Goal: Task Accomplishment & Management: Manage account settings

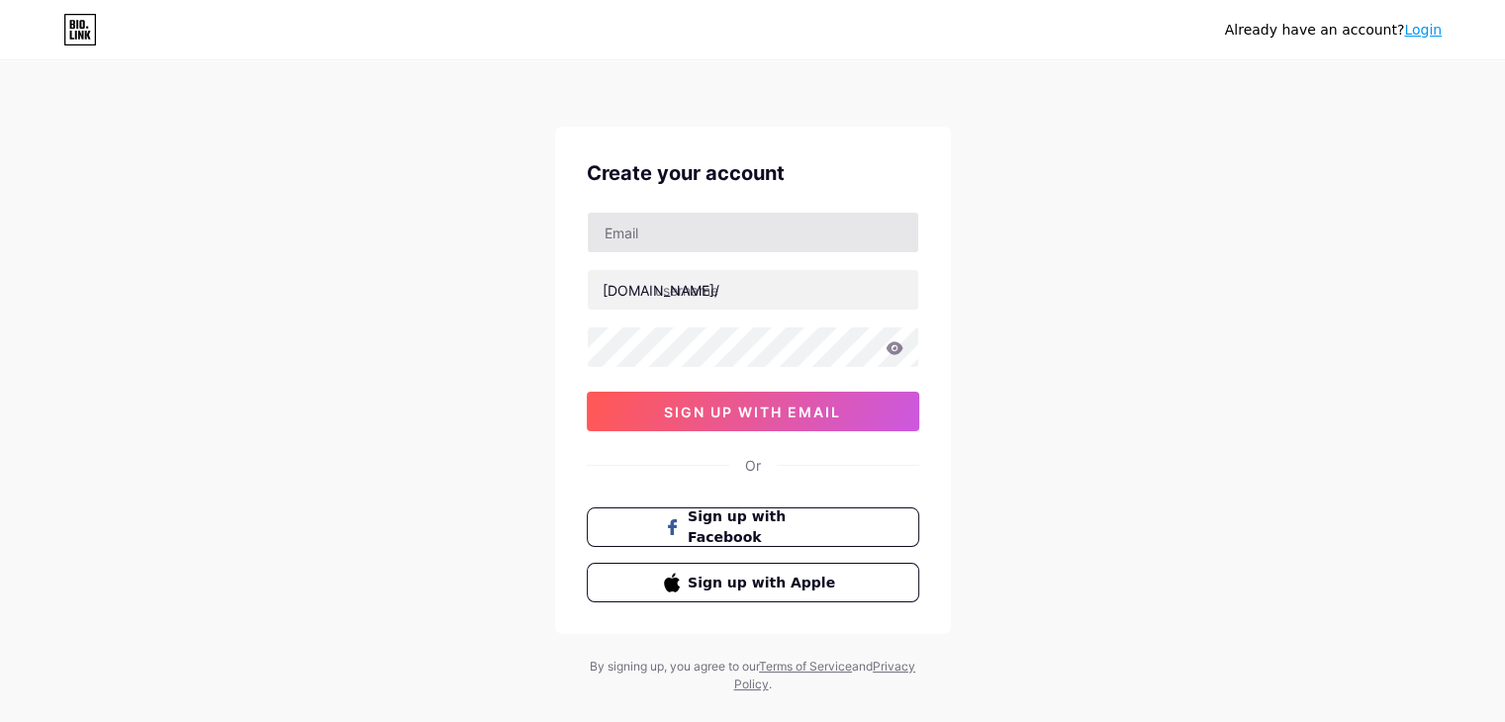
type input "[EMAIL_ADDRESS][DOMAIN_NAME]"
click at [895, 347] on icon at bounding box center [894, 347] width 17 height 13
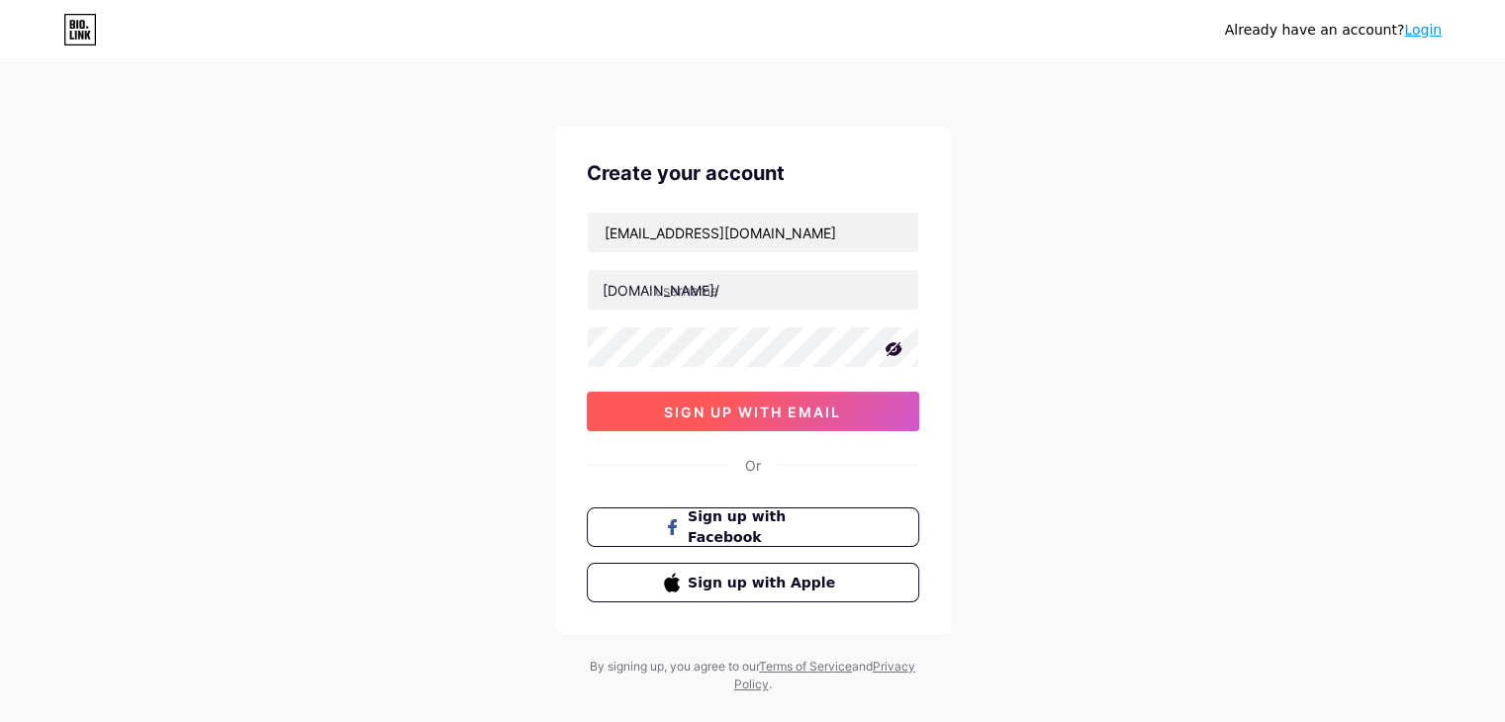
click at [890, 409] on button "sign up with email" at bounding box center [753, 412] width 332 height 40
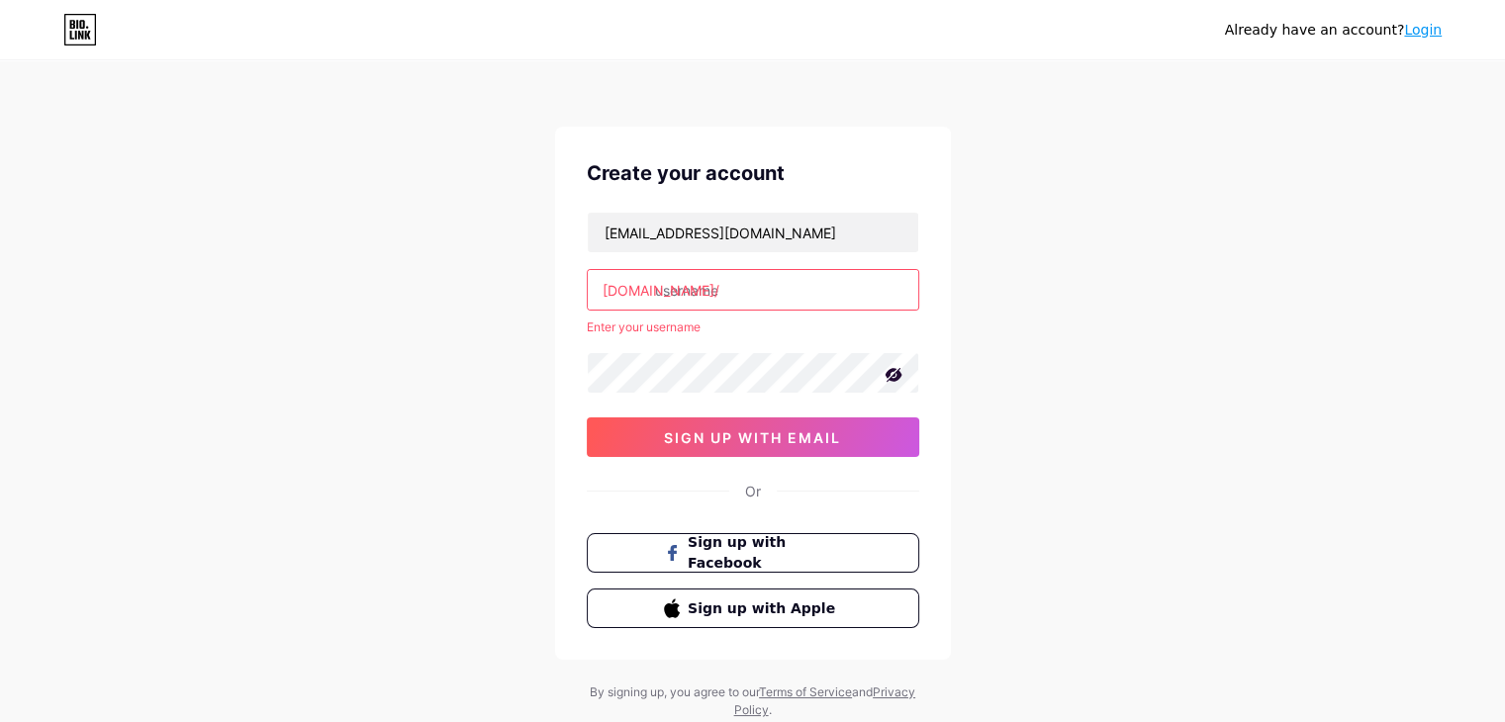
click at [777, 283] on input "text" at bounding box center [753, 290] width 331 height 40
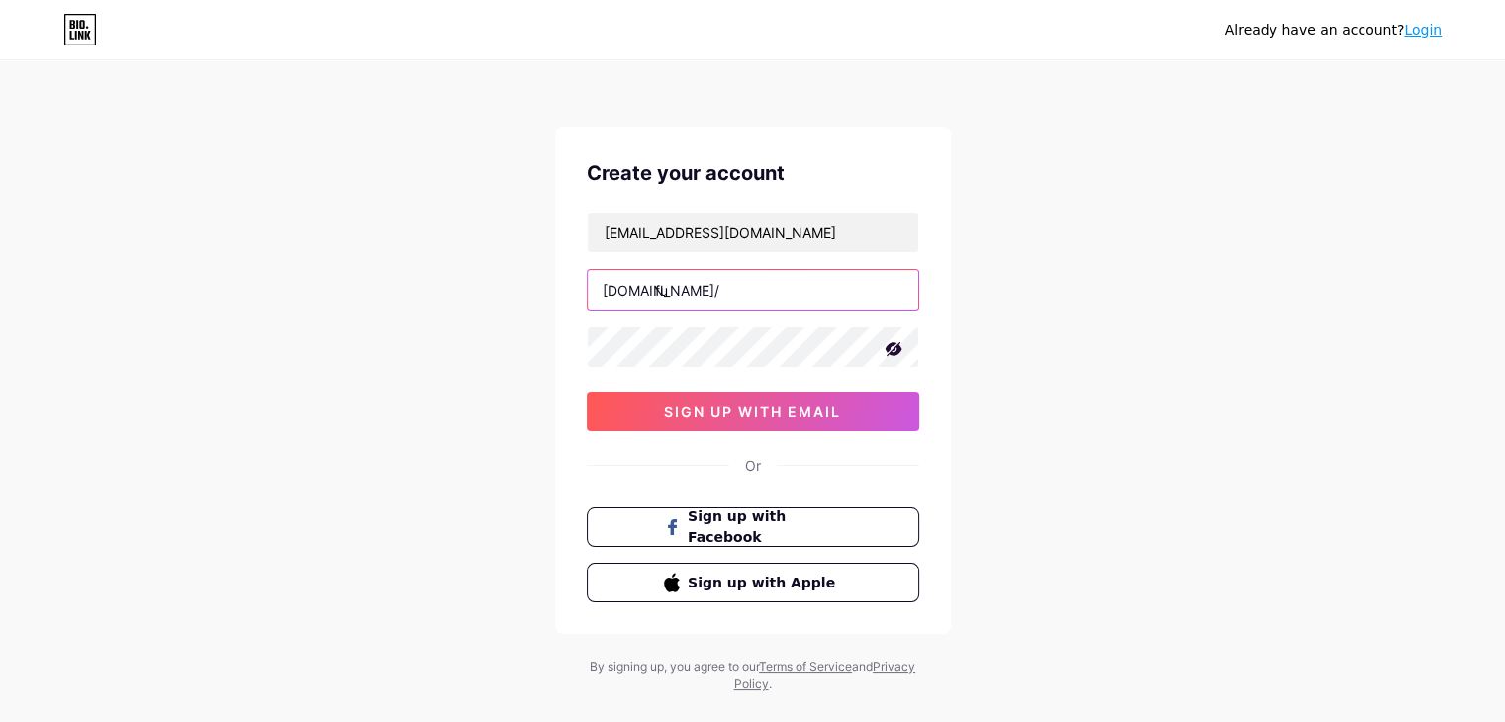
type input "f"
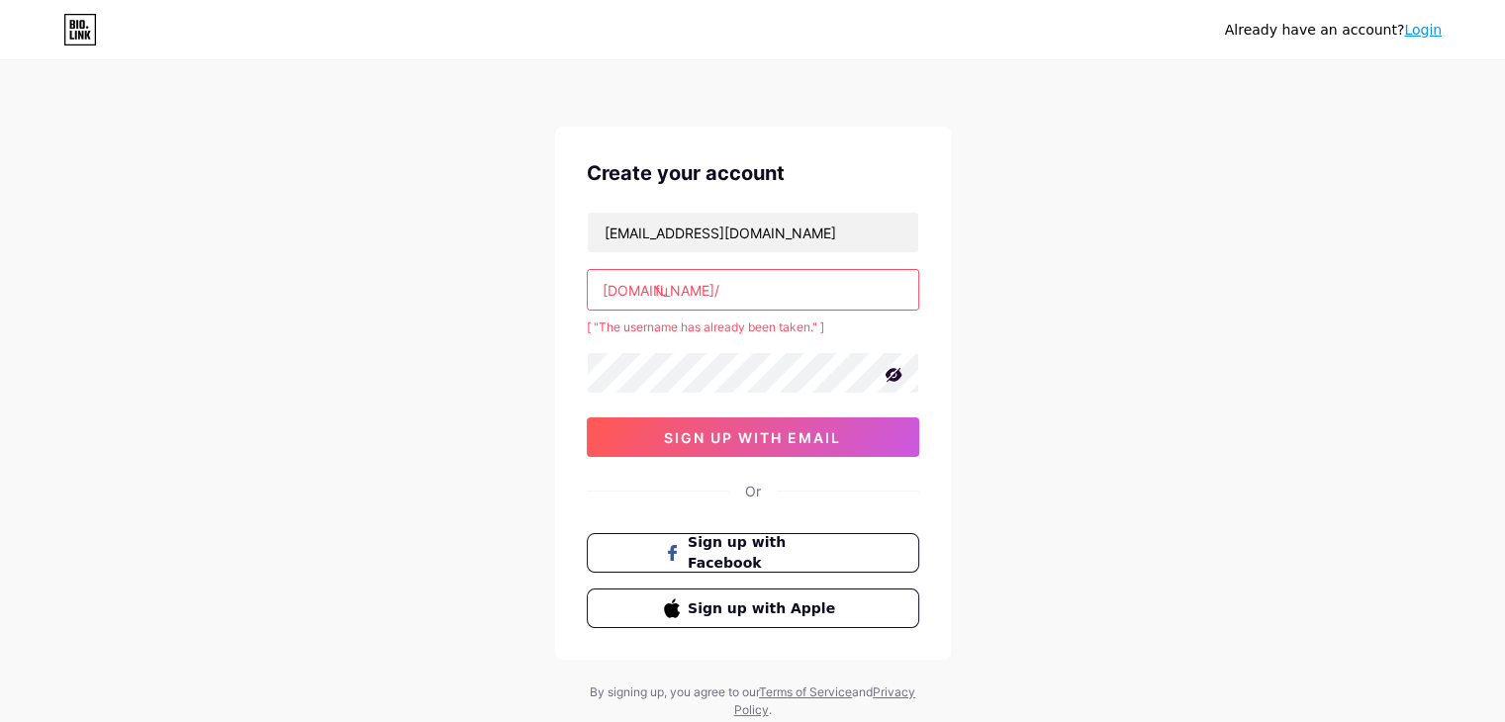
type input "f"
click at [1211, 320] on div "Already have an account? Login Create your account [EMAIL_ADDRESS][DOMAIN_NAME]…" at bounding box center [752, 391] width 1505 height 783
click at [826, 291] on input "funeduworksheetainazs" at bounding box center [753, 290] width 331 height 40
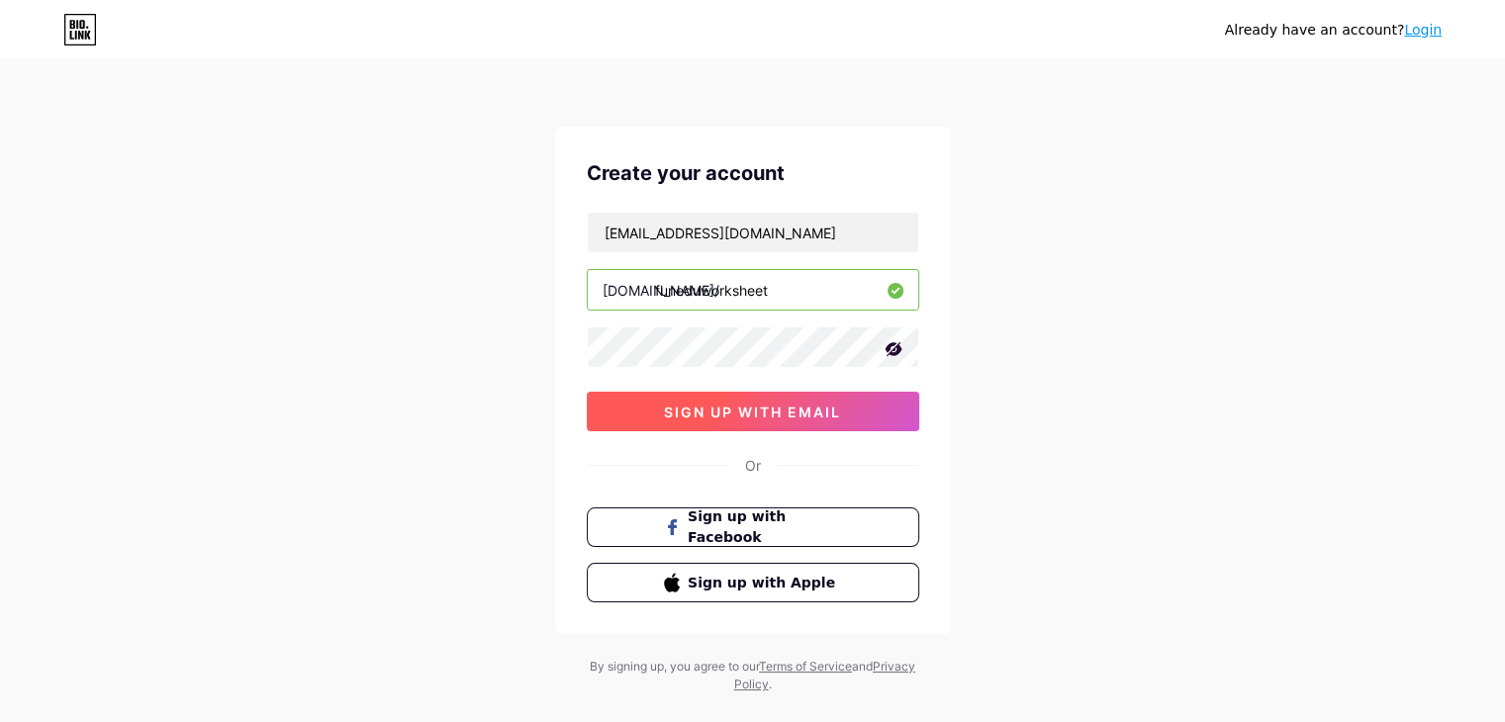
type input "funeduworksheet"
click at [823, 425] on button "sign up with email" at bounding box center [753, 412] width 332 height 40
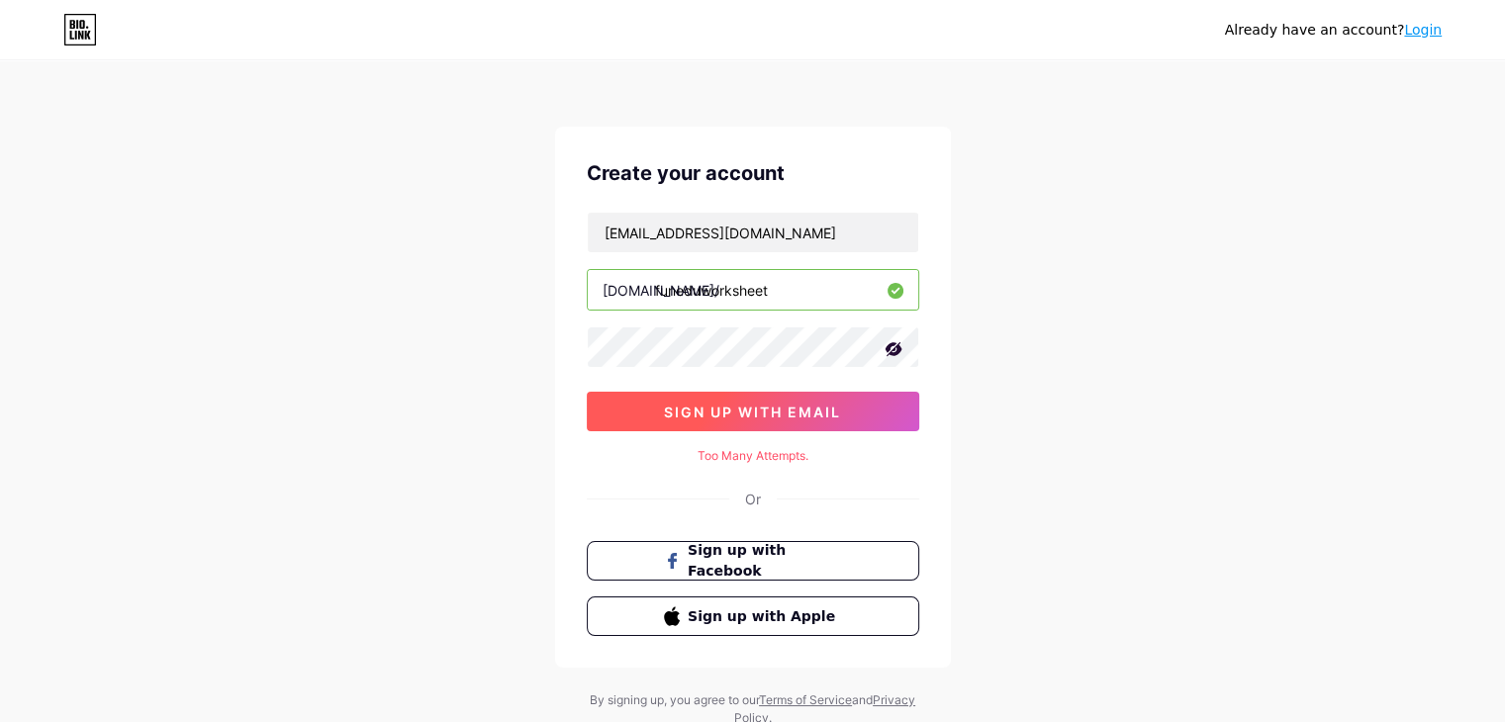
click at [818, 420] on button "sign up with email" at bounding box center [753, 412] width 332 height 40
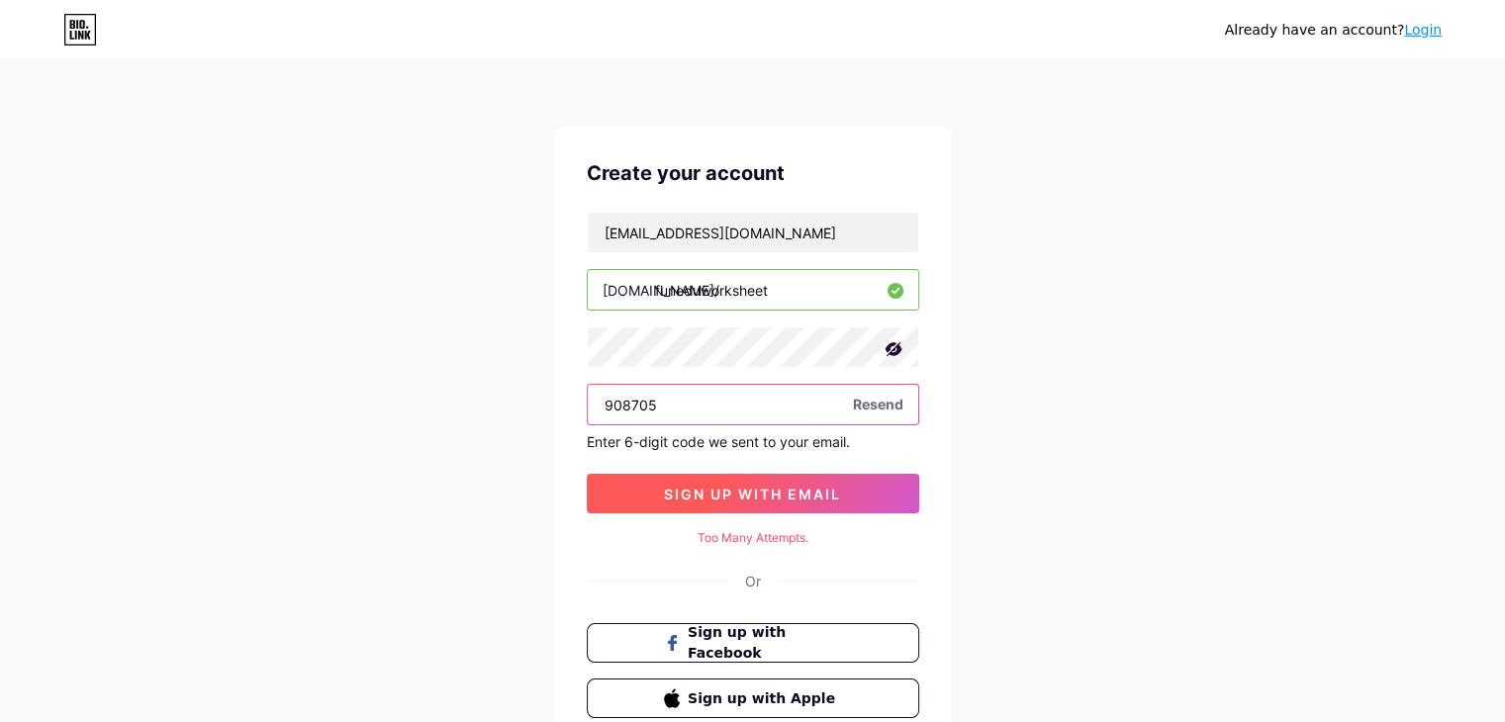
type input "908705"
click at [703, 505] on button "sign up with email" at bounding box center [753, 494] width 332 height 40
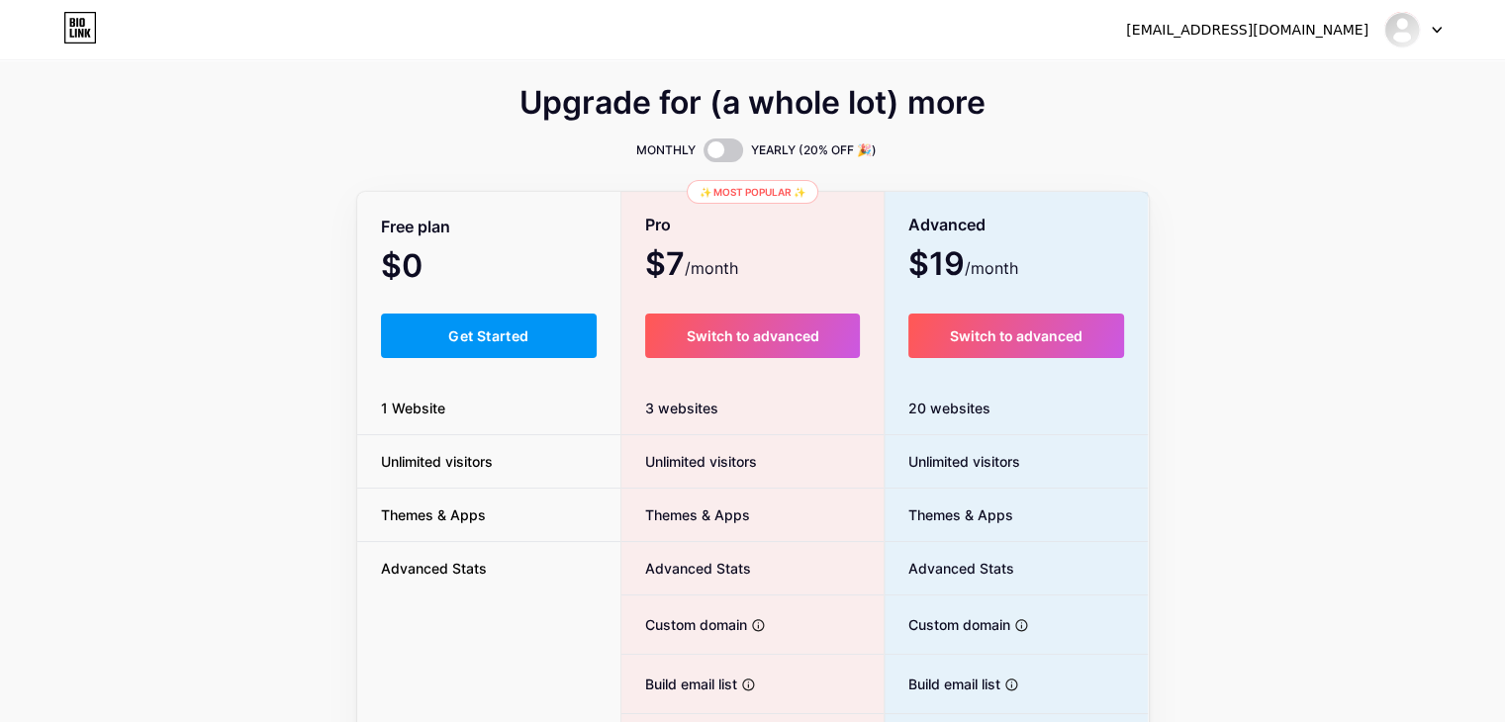
click at [249, 165] on div "Upgrade for (a whole lot) more MONTHLY YEARLY (20% OFF 🎉) Free plan $0 /month G…" at bounding box center [752, 492] width 1505 height 802
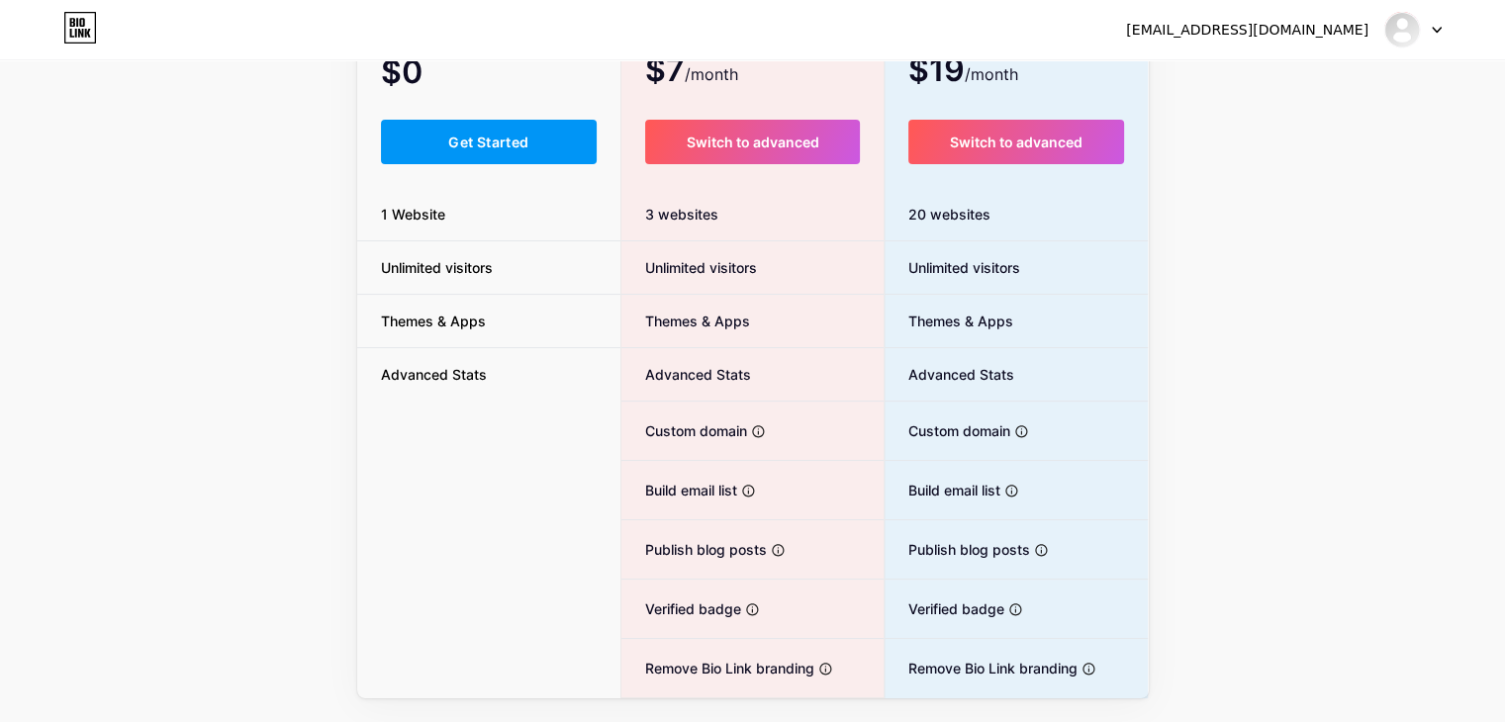
scroll to position [247, 0]
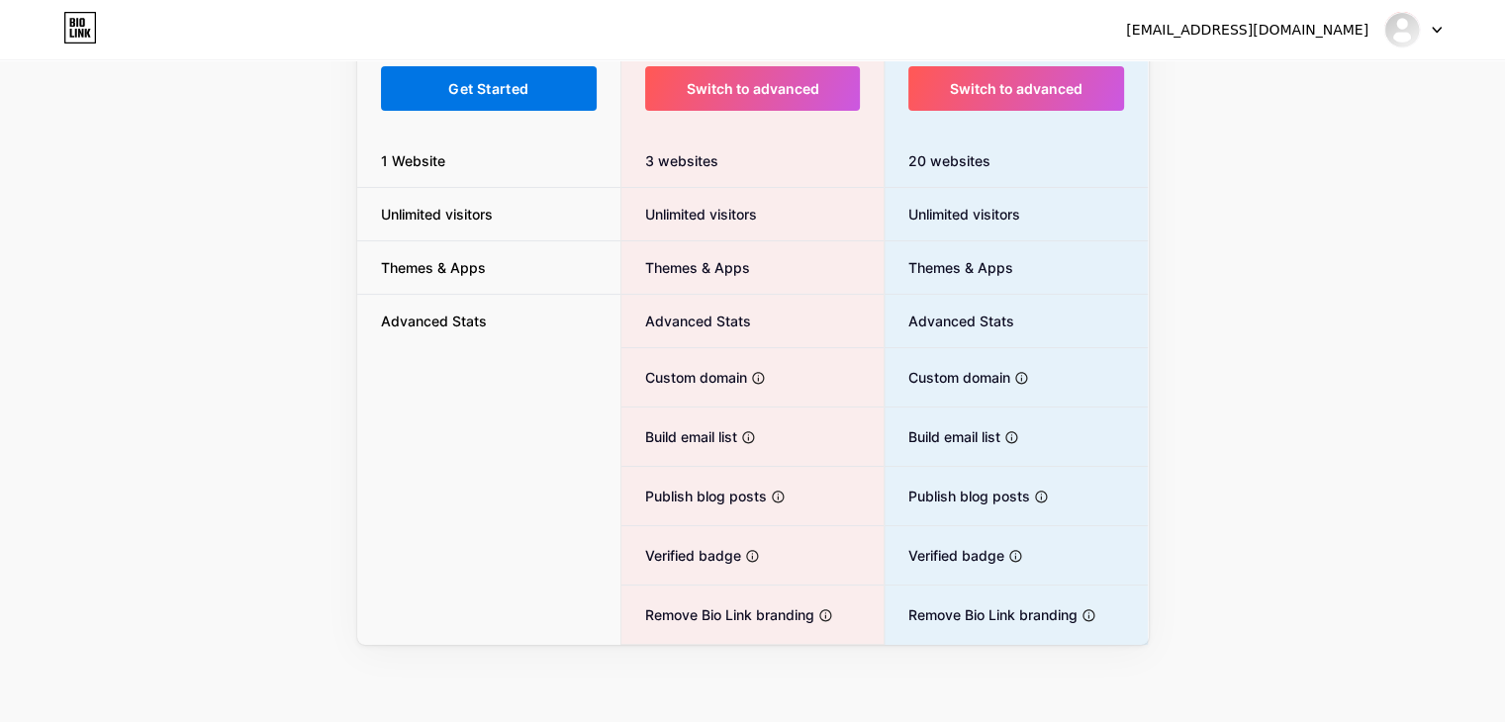
click at [491, 102] on button "Get Started" at bounding box center [489, 88] width 217 height 45
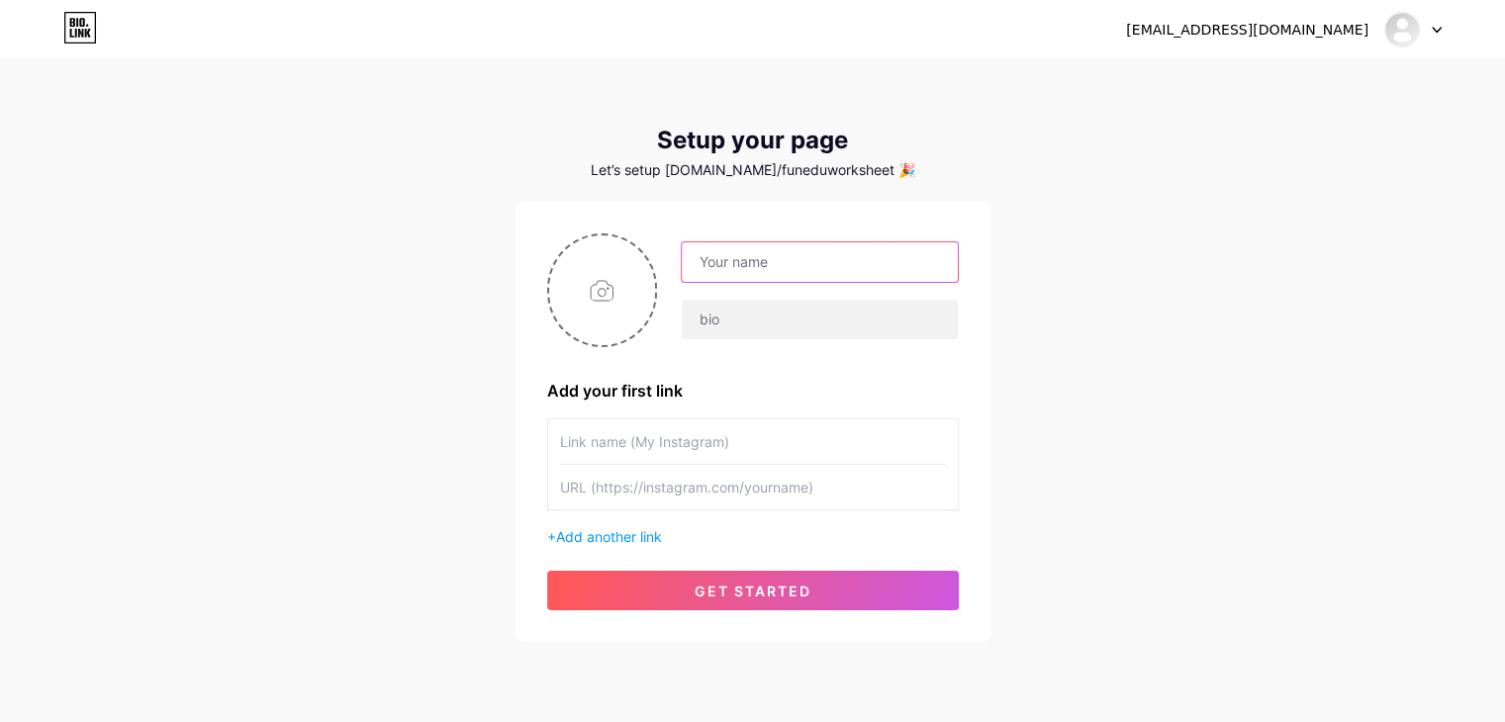
click at [902, 258] on input "text" at bounding box center [819, 262] width 275 height 40
type input "A"
click at [859, 266] on input "text" at bounding box center [819, 262] width 275 height 40
type input "F"
type input "f"
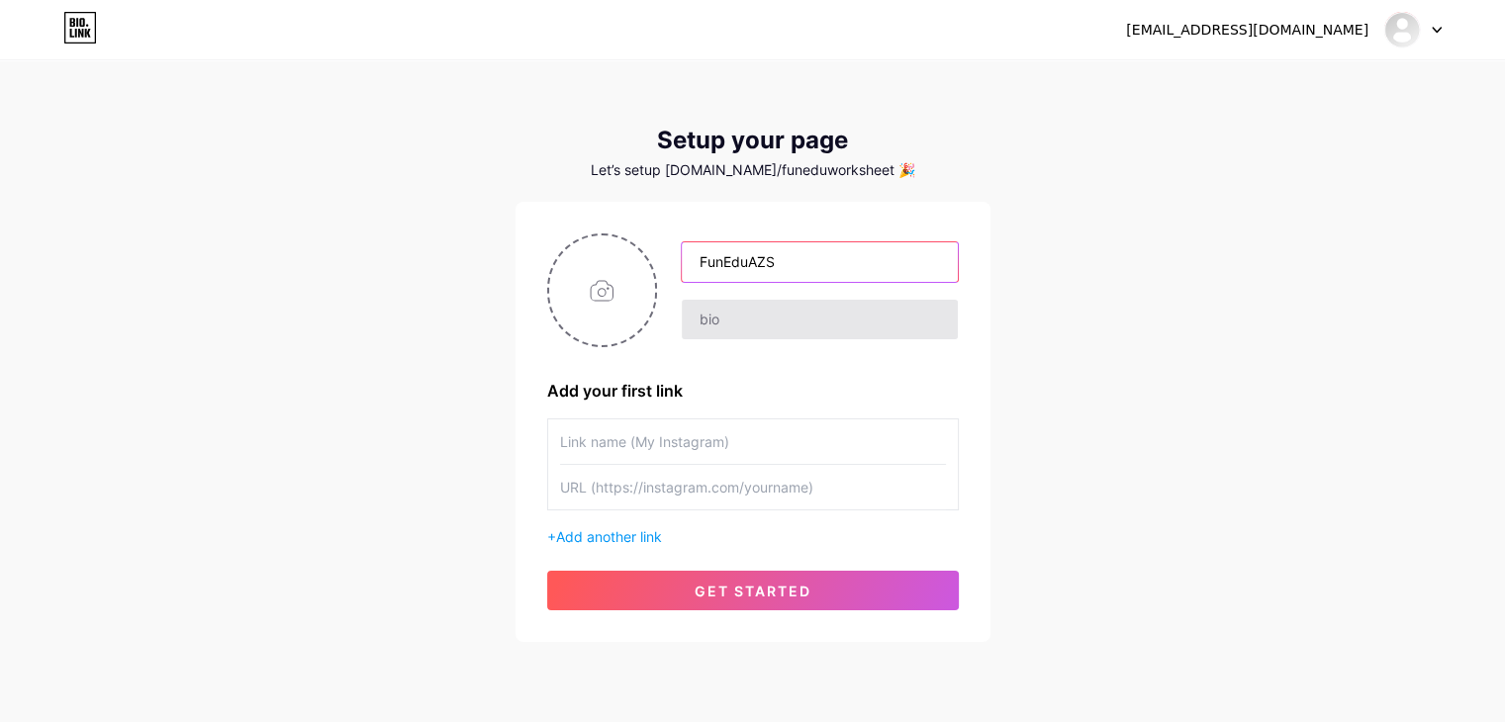
type input "FunEduAZS"
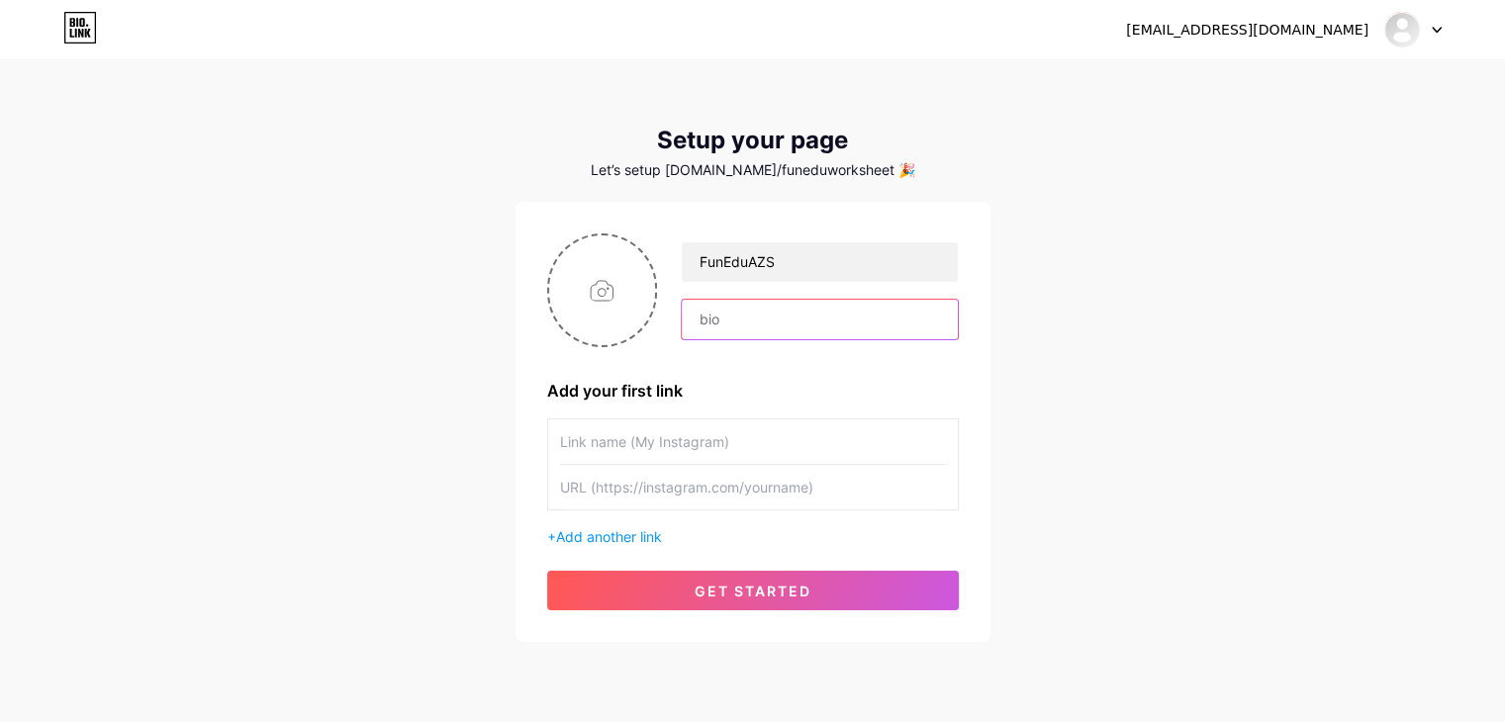
click at [847, 319] on input "text" at bounding box center [819, 320] width 275 height 40
click at [720, 326] on input "text" at bounding box center [819, 320] width 275 height 40
click at [717, 440] on input "text" at bounding box center [753, 442] width 386 height 45
click at [764, 318] on input "text" at bounding box center [819, 320] width 275 height 40
click at [735, 326] on input "text" at bounding box center [819, 320] width 275 height 40
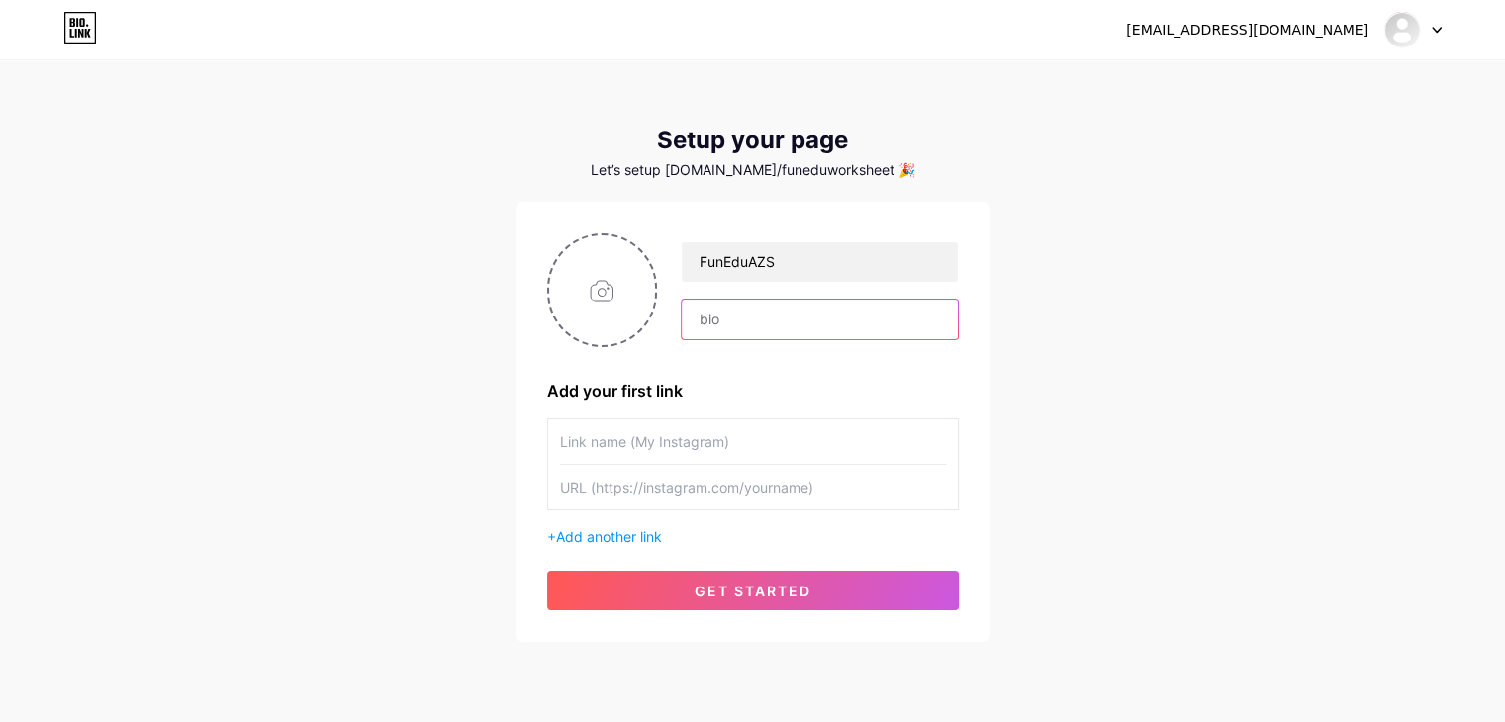
click at [839, 335] on input "text" at bounding box center [819, 320] width 275 height 40
type input "L"
type input "Having fun learning"
click at [806, 443] on input "text" at bounding box center [753, 442] width 386 height 45
click at [614, 306] on input "file" at bounding box center [602, 291] width 107 height 110
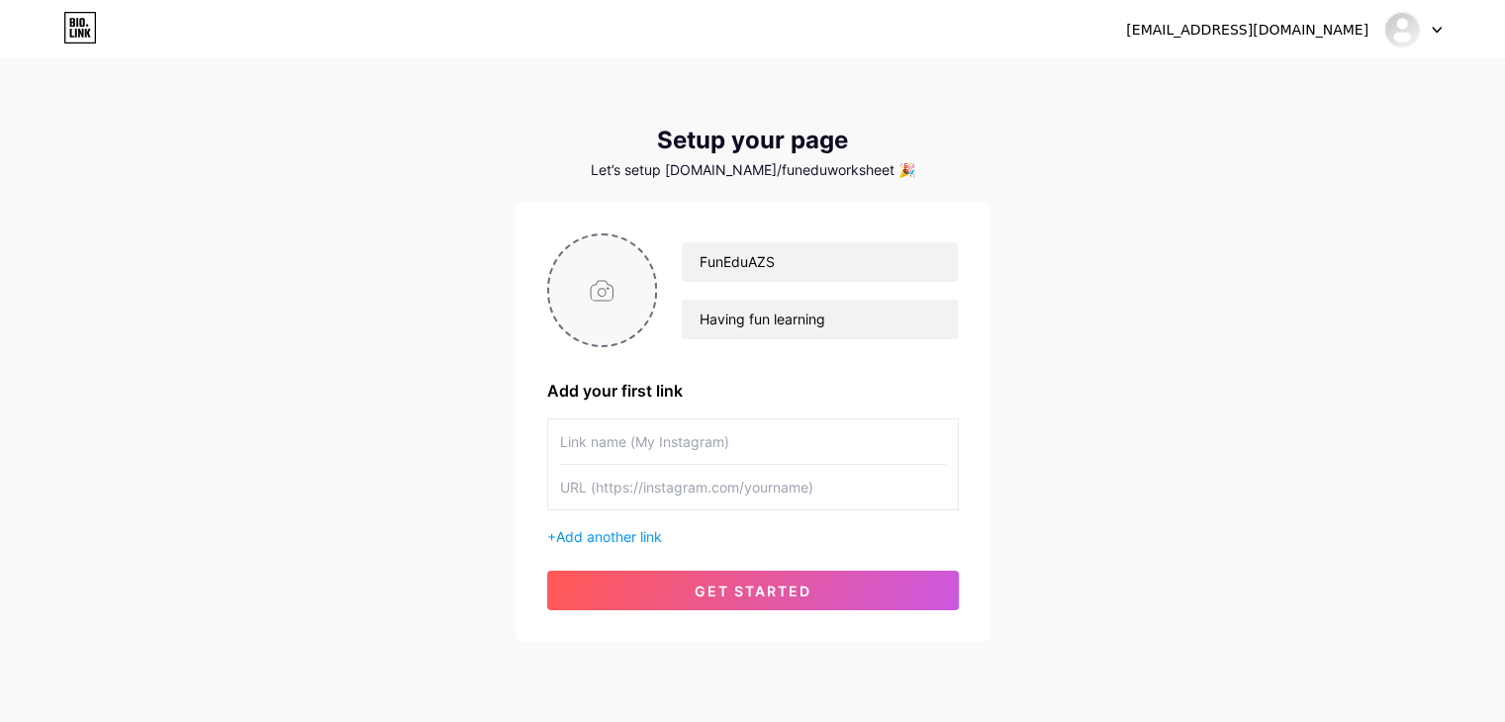
click at [621, 320] on input "file" at bounding box center [602, 291] width 107 height 110
click at [620, 242] on input "file" at bounding box center [602, 291] width 107 height 110
type input "C:\fakepath\WhatsApp Image [DATE] 15.43.52.jpeg"
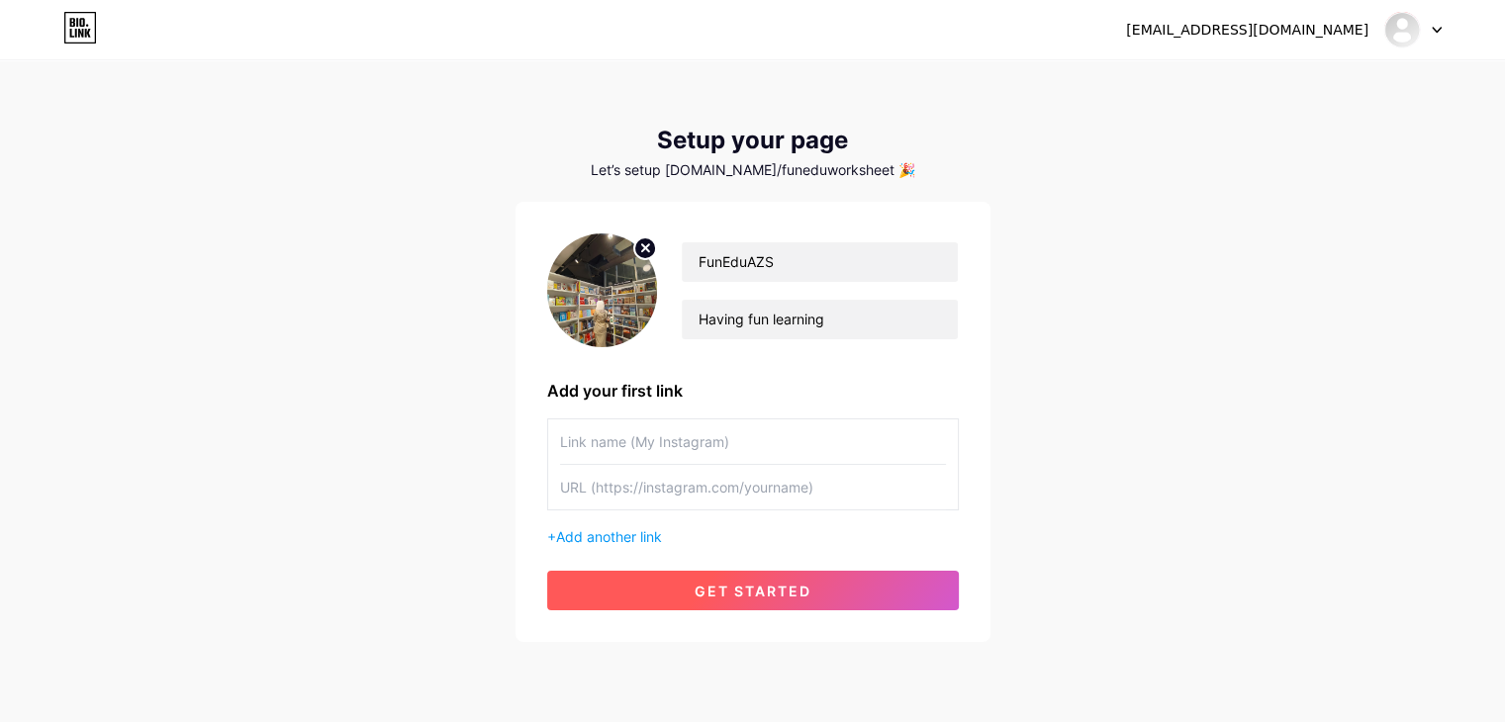
click at [835, 588] on button "get started" at bounding box center [753, 591] width 412 height 40
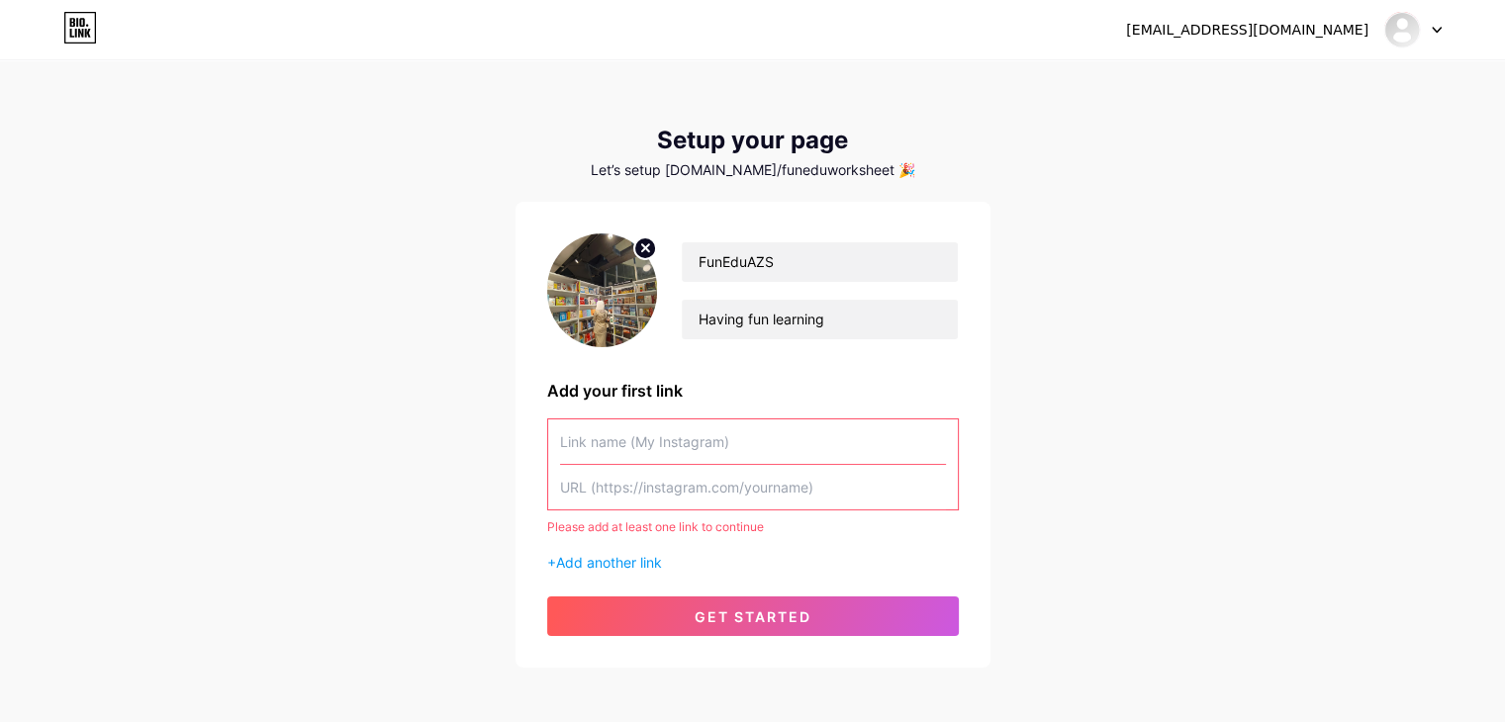
click at [784, 433] on input "text" at bounding box center [753, 442] width 386 height 45
paste input "[URL][DOMAIN_NAME]"
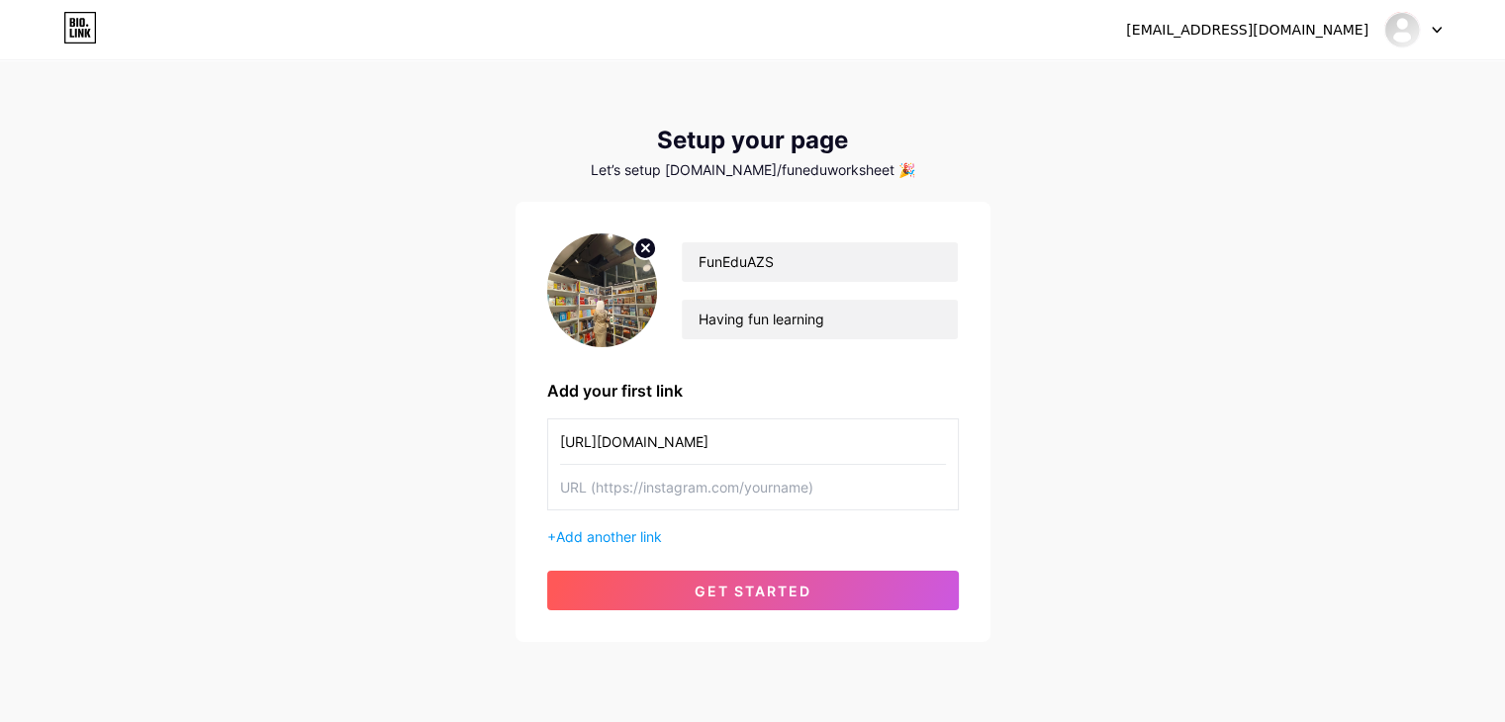
type input "[URL][DOMAIN_NAME]"
click at [792, 489] on input "text" at bounding box center [753, 487] width 386 height 45
click at [781, 446] on input "[URL][DOMAIN_NAME]" at bounding box center [753, 442] width 386 height 45
drag, startPoint x: 783, startPoint y: 436, endPoint x: 454, endPoint y: 458, distance: 329.3
click at [454, 458] on div "[EMAIL_ADDRESS][DOMAIN_NAME] Dashboard Logout Setup your page Let’s setup [DOMA…" at bounding box center [752, 353] width 1505 height 706
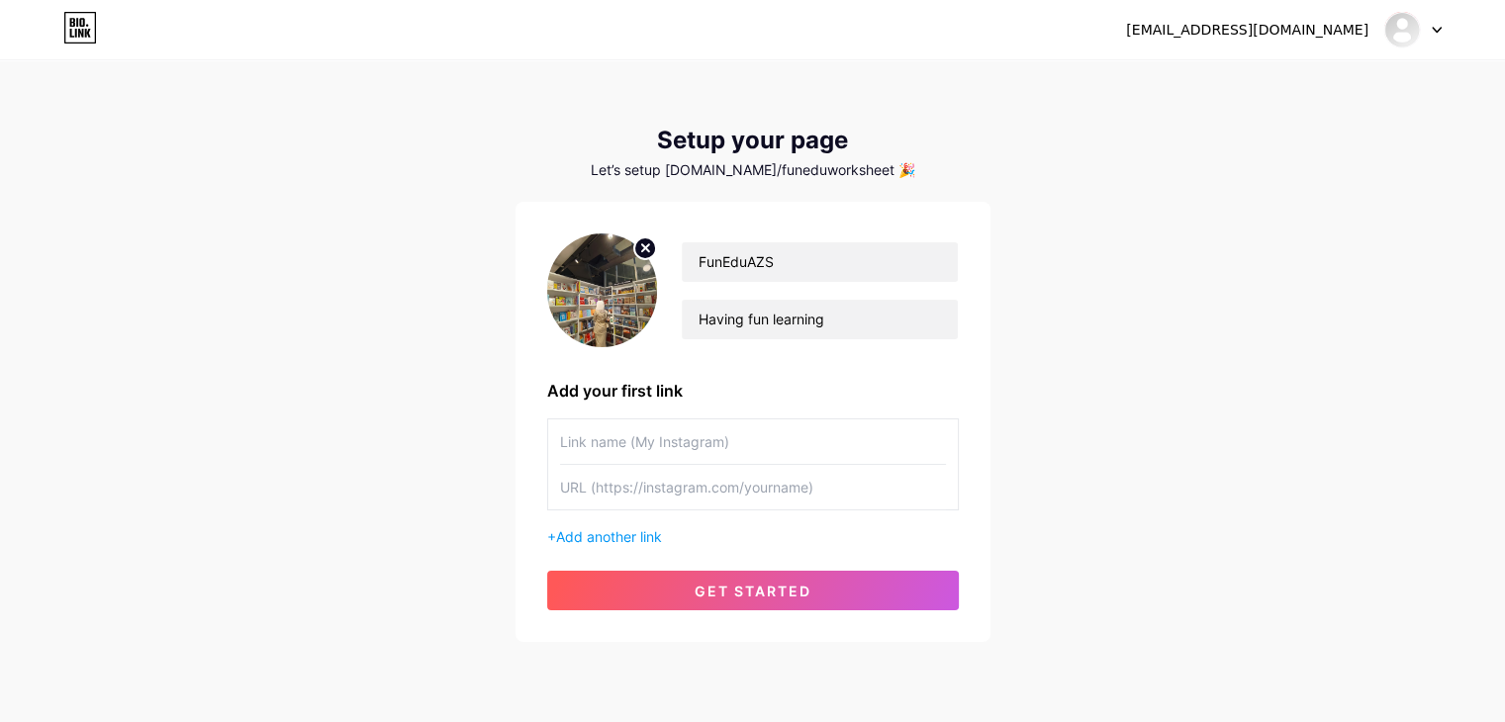
click at [636, 497] on input "text" at bounding box center [753, 487] width 386 height 45
paste input "[URL][DOMAIN_NAME]"
type input "[URL][DOMAIN_NAME]"
click at [636, 432] on input "text" at bounding box center [753, 442] width 386 height 45
type input "A"
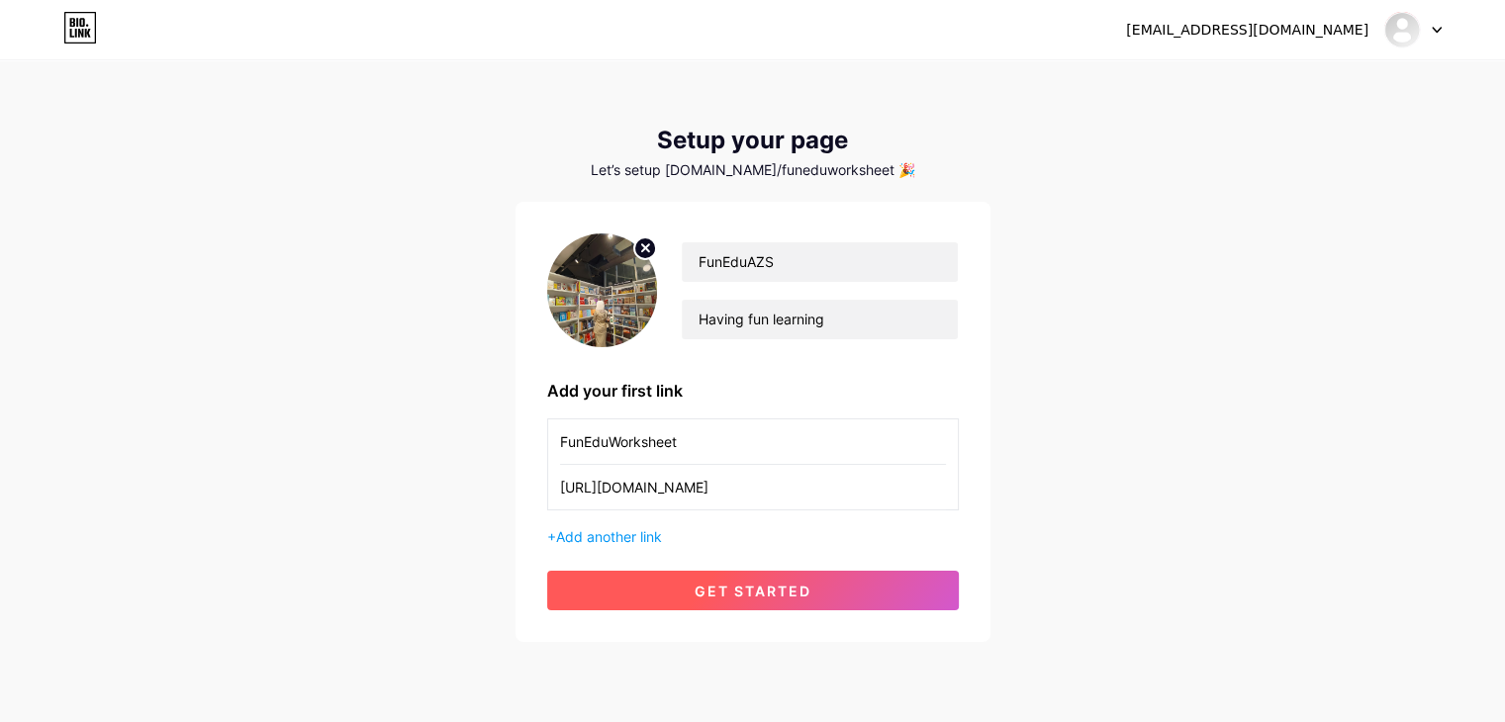
type input "FunEduWorksheet"
click at [784, 592] on span "get started" at bounding box center [753, 591] width 117 height 17
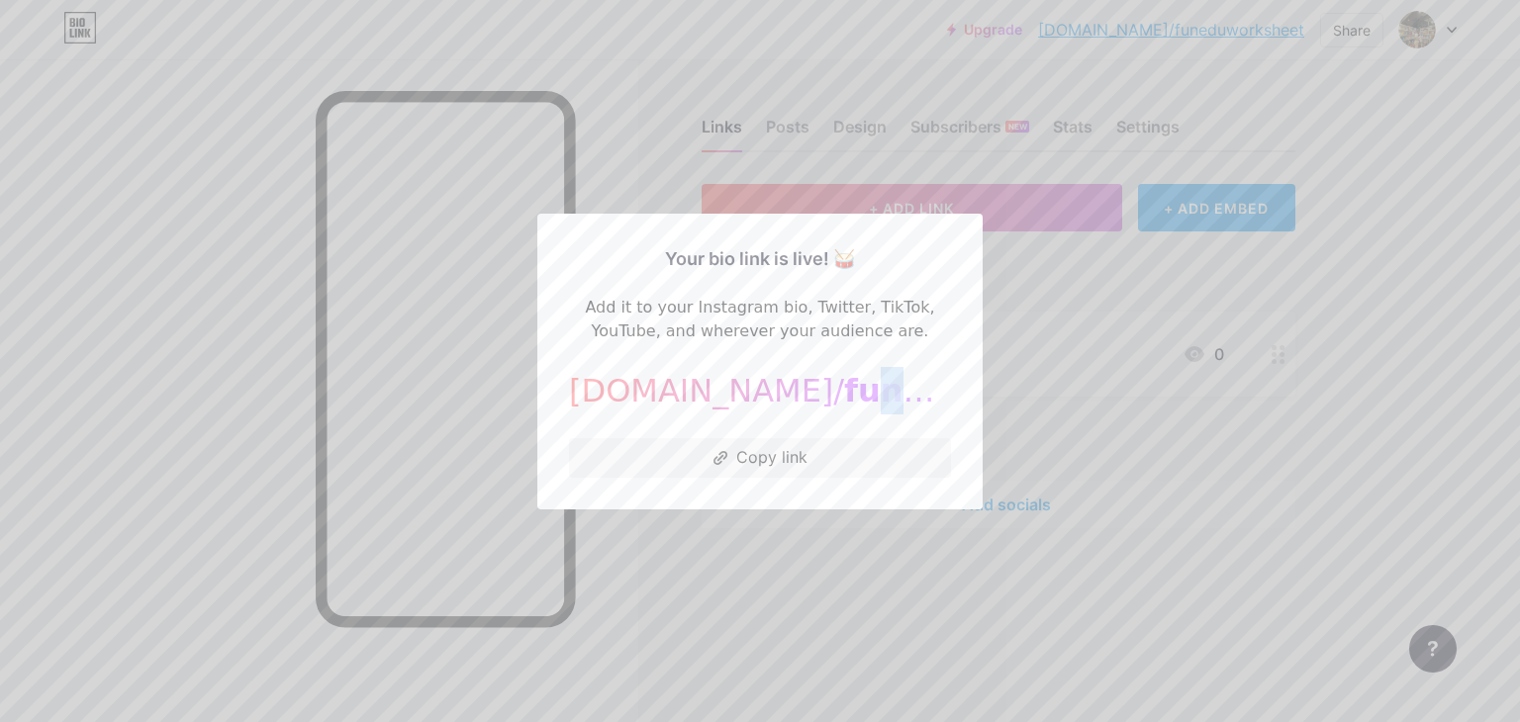
drag, startPoint x: 933, startPoint y: 396, endPoint x: 708, endPoint y: 399, distance: 225.6
click at [844, 399] on span "funeduworksheet" at bounding box center [1000, 391] width 313 height 38
click at [764, 461] on button "Copy link" at bounding box center [760, 458] width 382 height 40
click at [1176, 269] on div at bounding box center [760, 361] width 1520 height 722
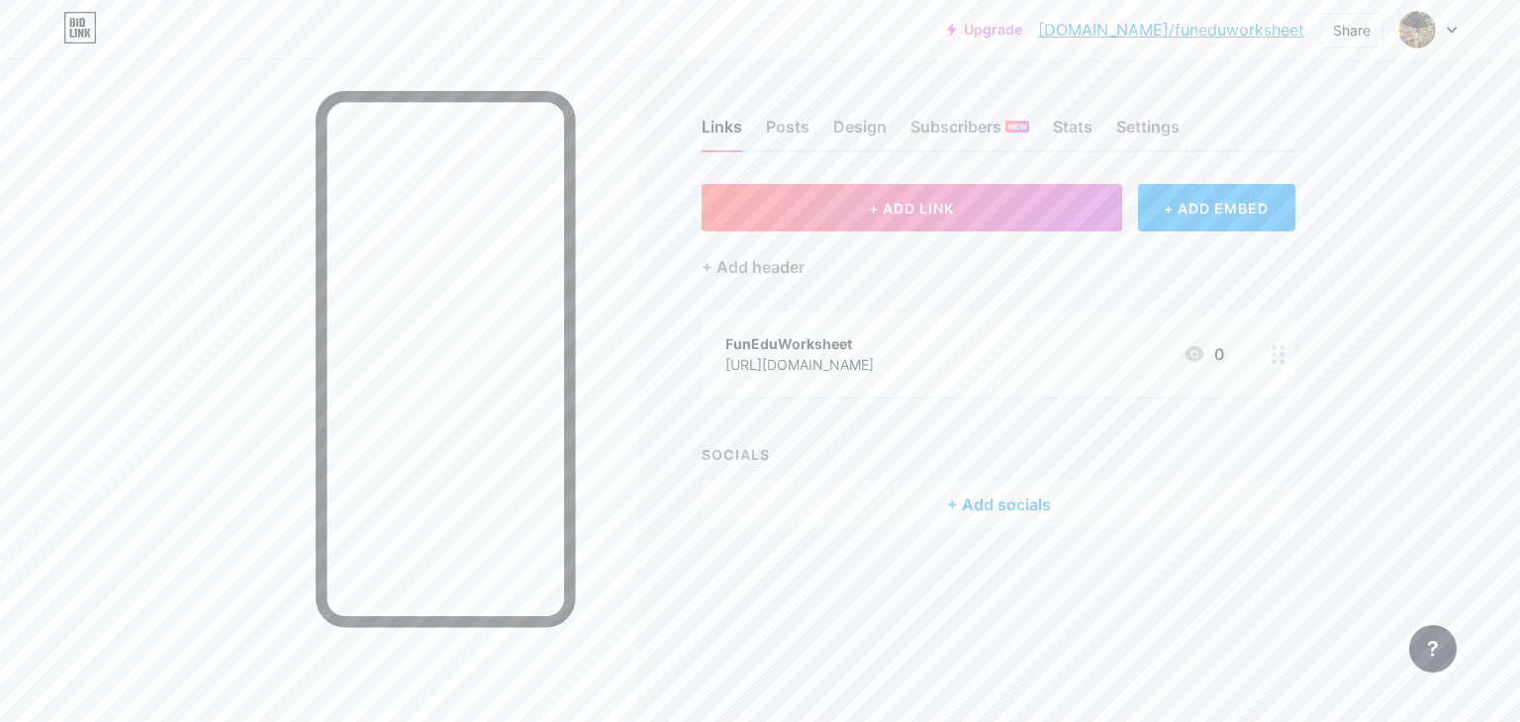
click at [874, 339] on div "FunEduWorksheet" at bounding box center [799, 343] width 148 height 21
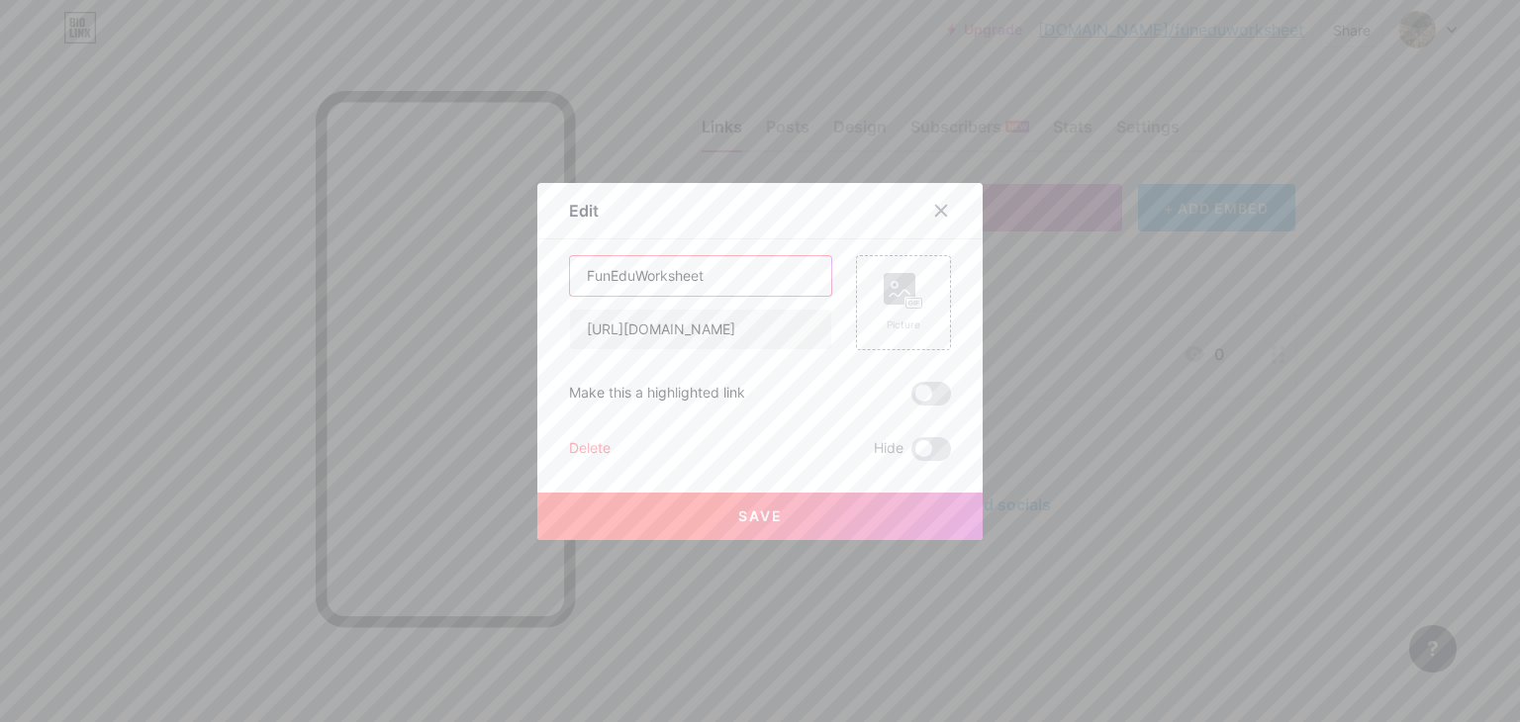
click at [773, 287] on input "FunEduWorksheet" at bounding box center [700, 276] width 261 height 40
drag, startPoint x: 724, startPoint y: 276, endPoint x: 558, endPoint y: 283, distance: 166.4
click at [558, 283] on div "Edit Content YouTube Play YouTube video without leaving your page. ADD Vimeo Pl…" at bounding box center [759, 361] width 445 height 357
type input "T"
click at [933, 211] on icon at bounding box center [941, 211] width 16 height 16
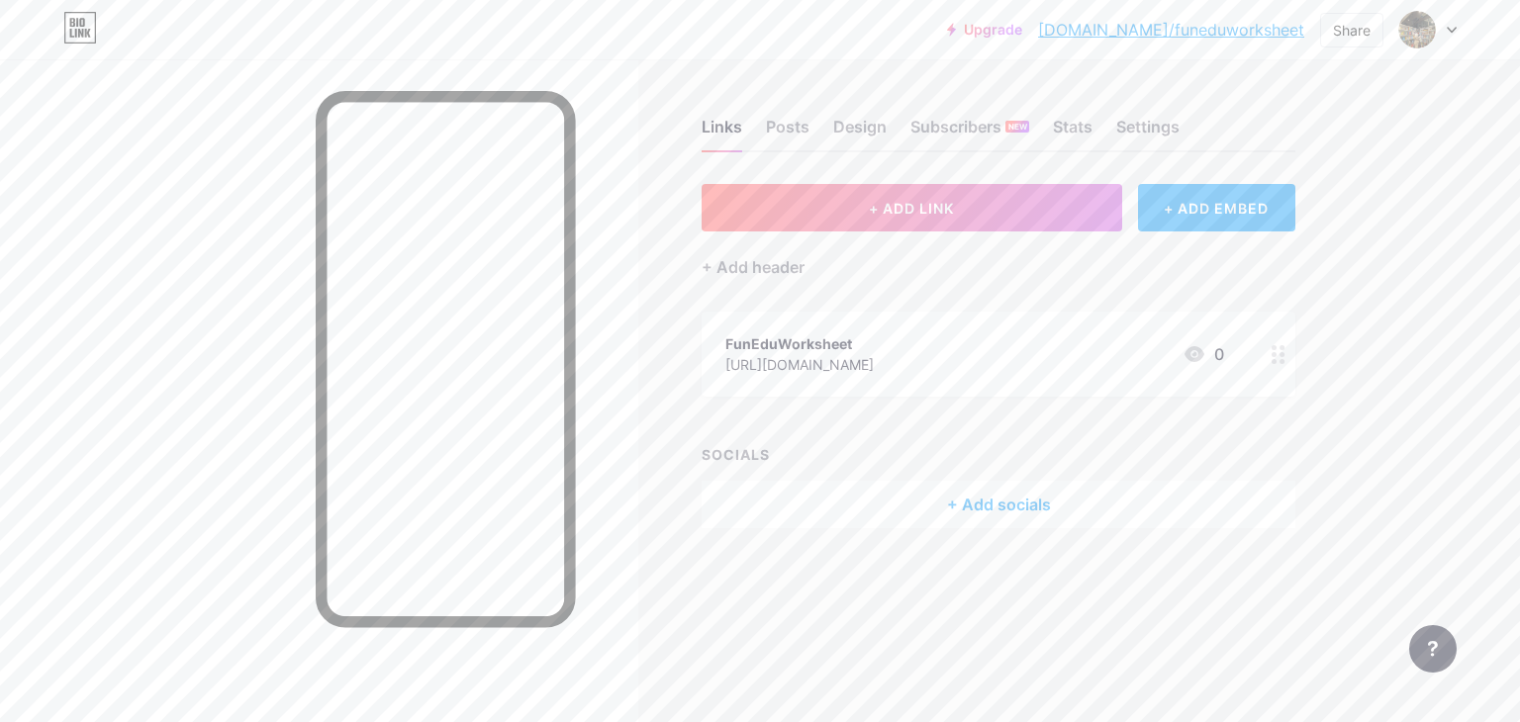
click at [1344, 282] on div "Links Posts Design Subscribers NEW Stats Settings + ADD LINK + ADD EMBED + Add …" at bounding box center [689, 343] width 1378 height 568
click at [854, 146] on div "Design" at bounding box center [859, 133] width 53 height 36
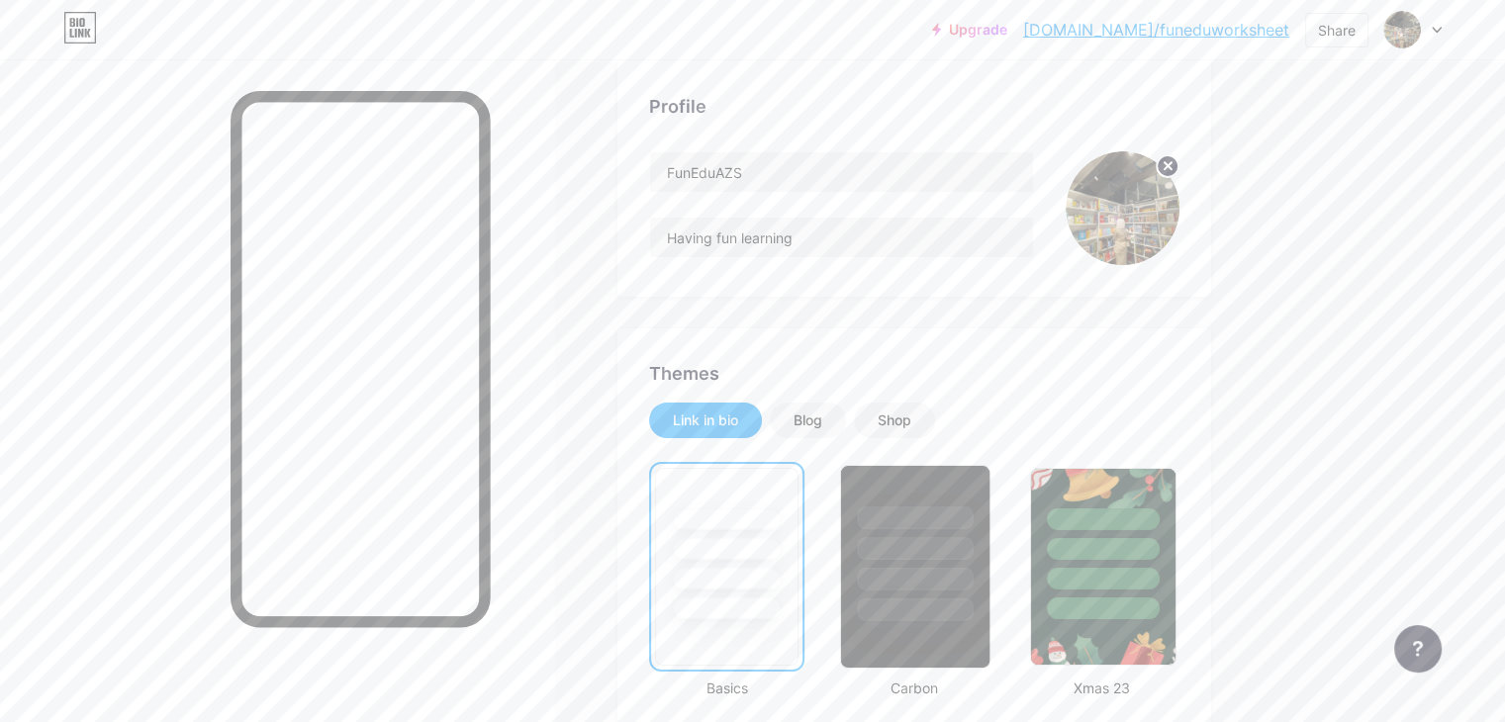
scroll to position [297, 0]
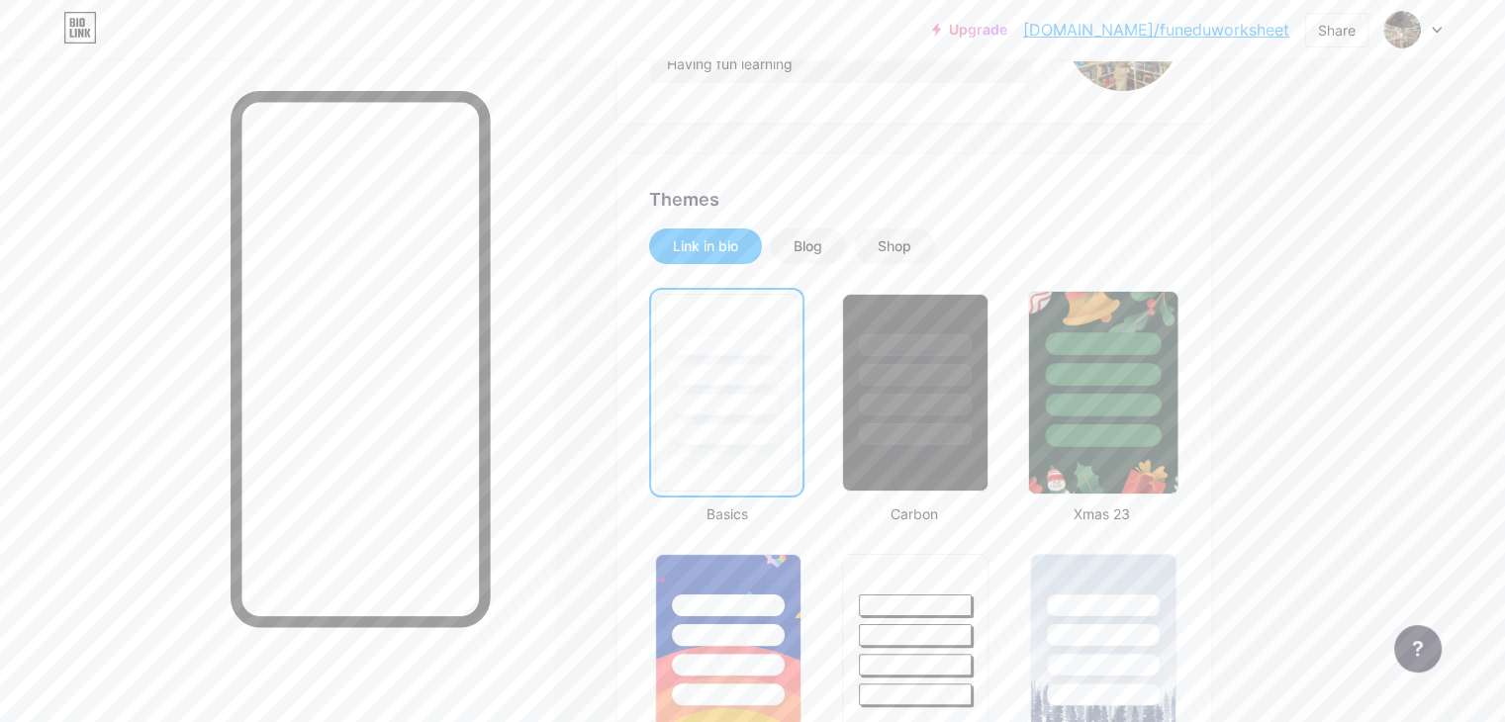
click at [1161, 426] on div at bounding box center [1103, 436] width 116 height 23
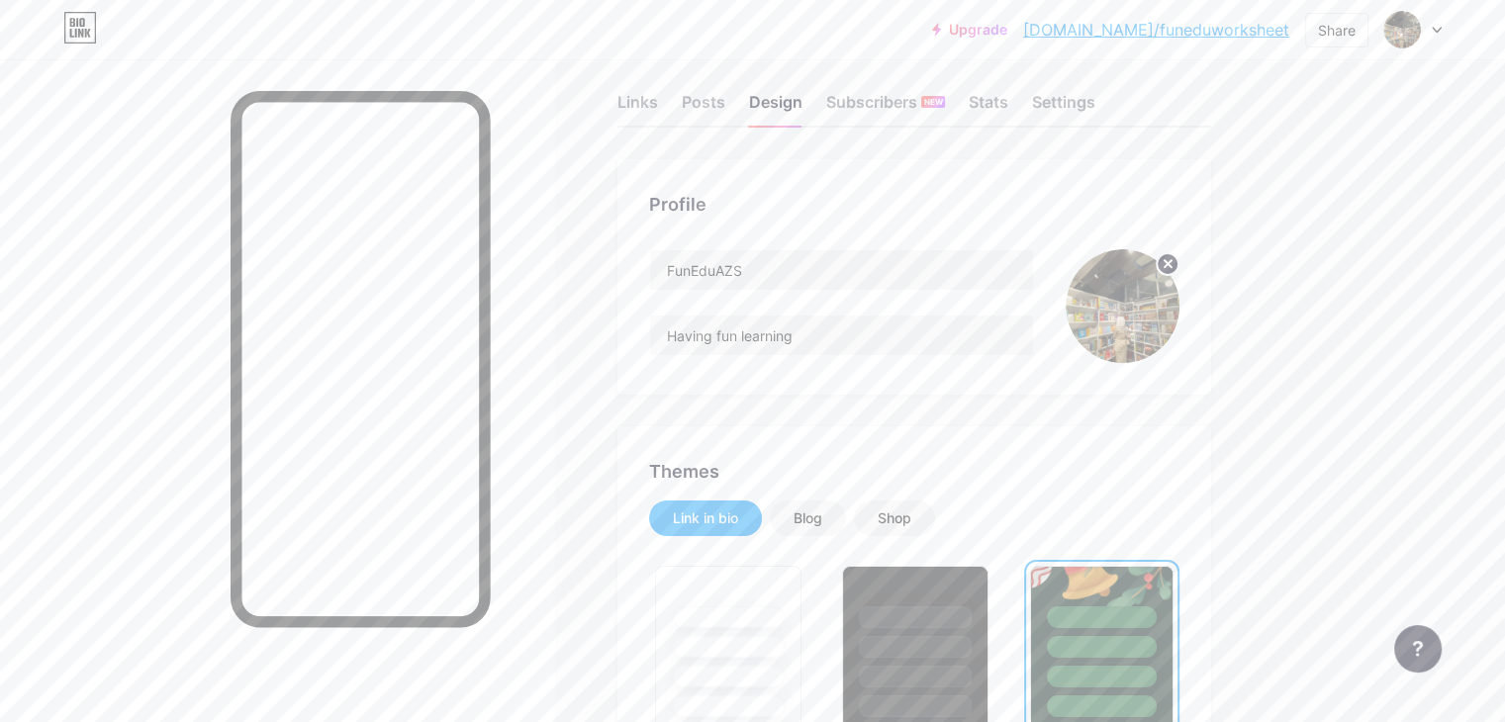
scroll to position [0, 0]
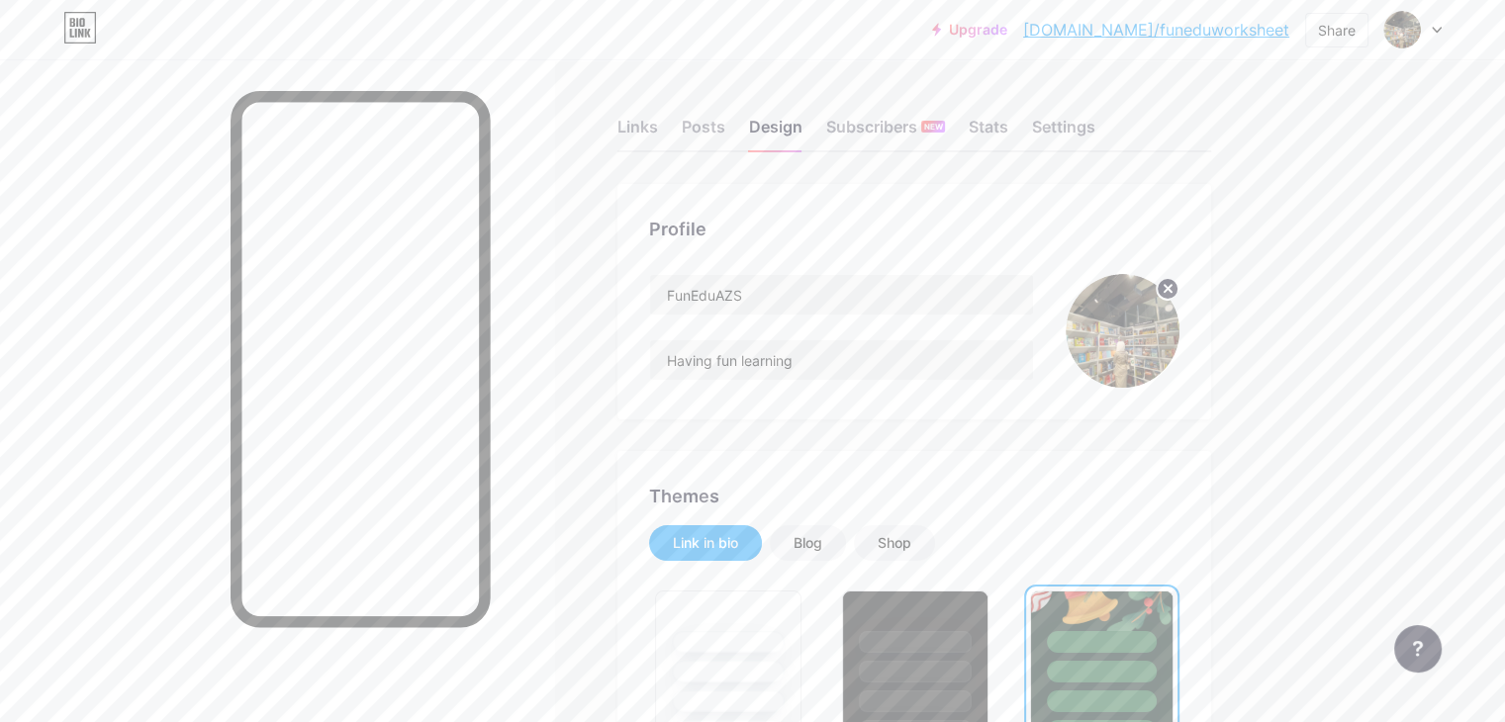
click at [1095, 122] on div "Settings" at bounding box center [1063, 133] width 63 height 36
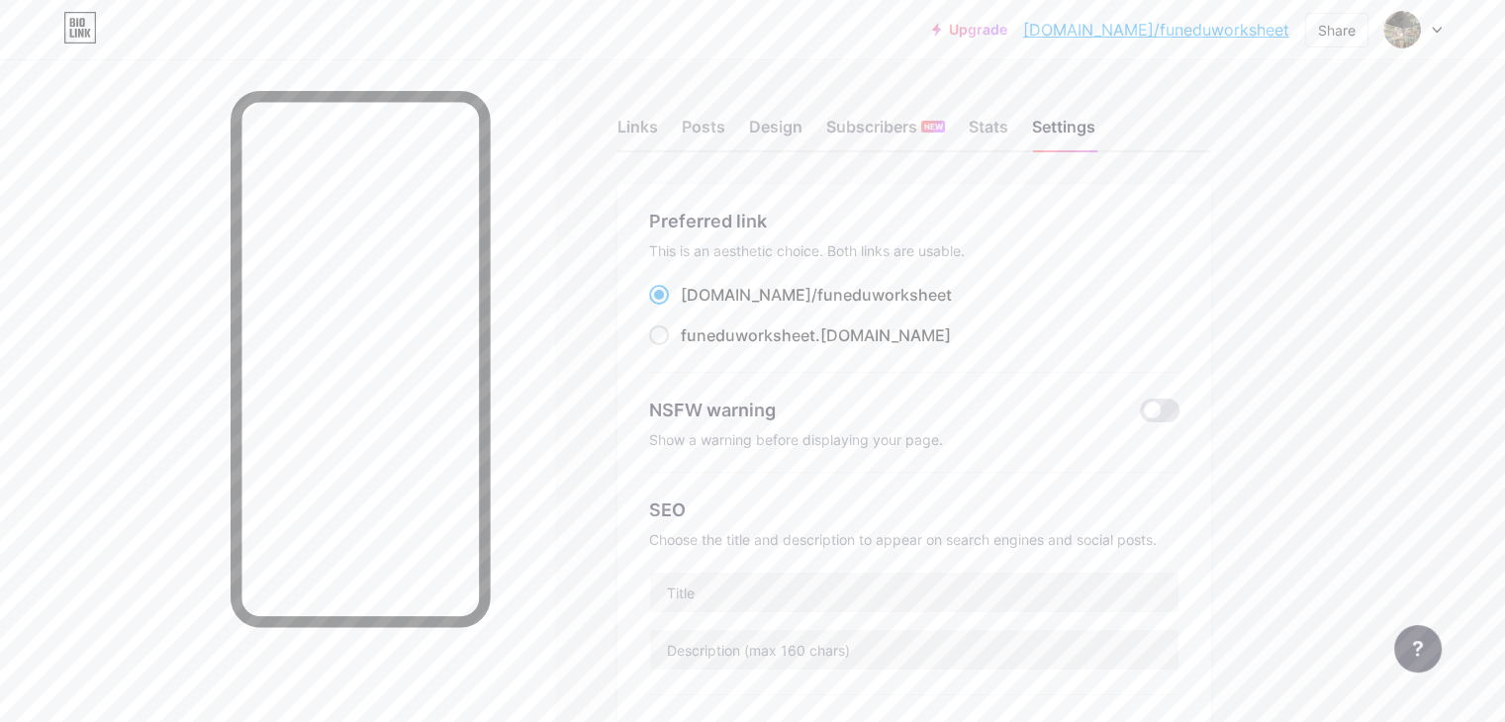
click at [554, 292] on div at bounding box center [277, 420] width 554 height 722
click at [172, 282] on div at bounding box center [277, 420] width 554 height 722
